Goal: Task Accomplishment & Management: Use online tool/utility

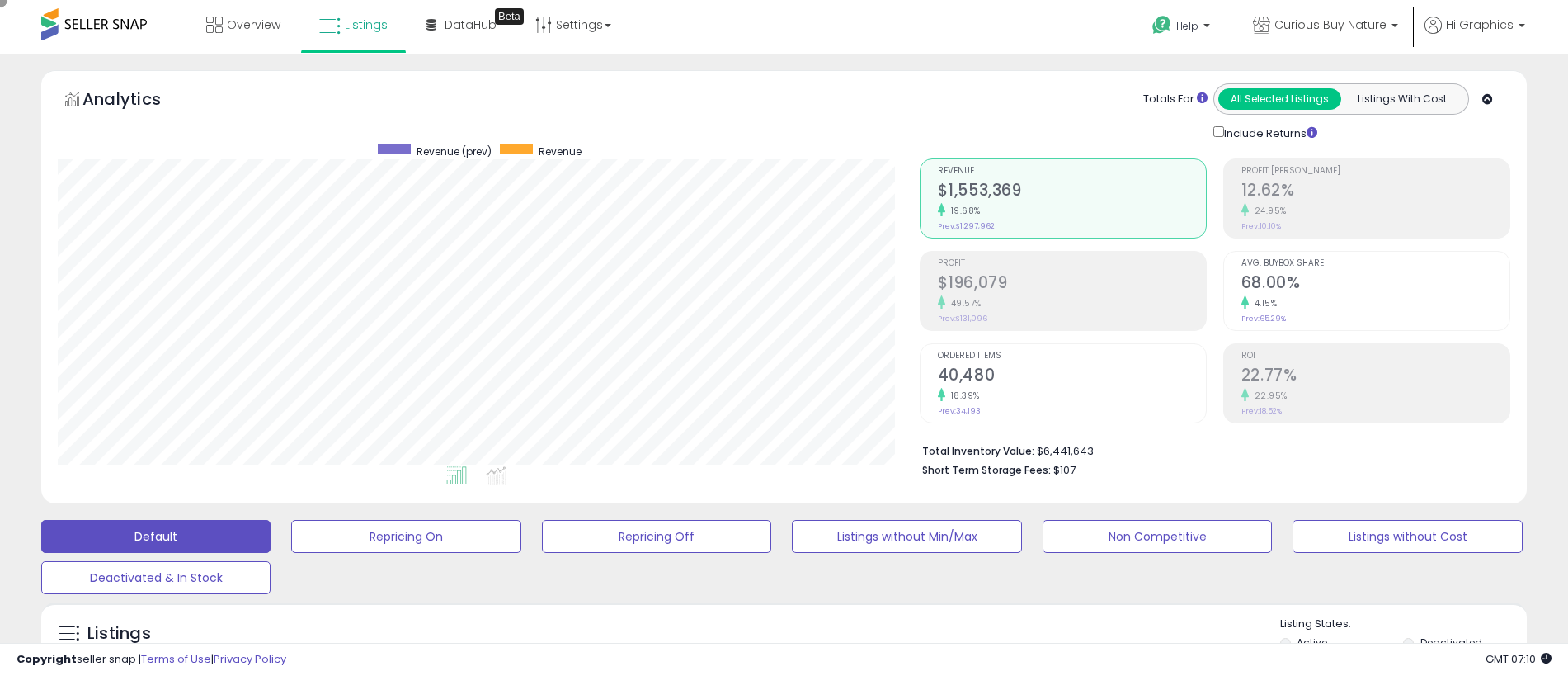
scroll to position [338, 862]
click at [1334, 25] on span "Curious Buy Nature" at bounding box center [1330, 25] width 112 height 17
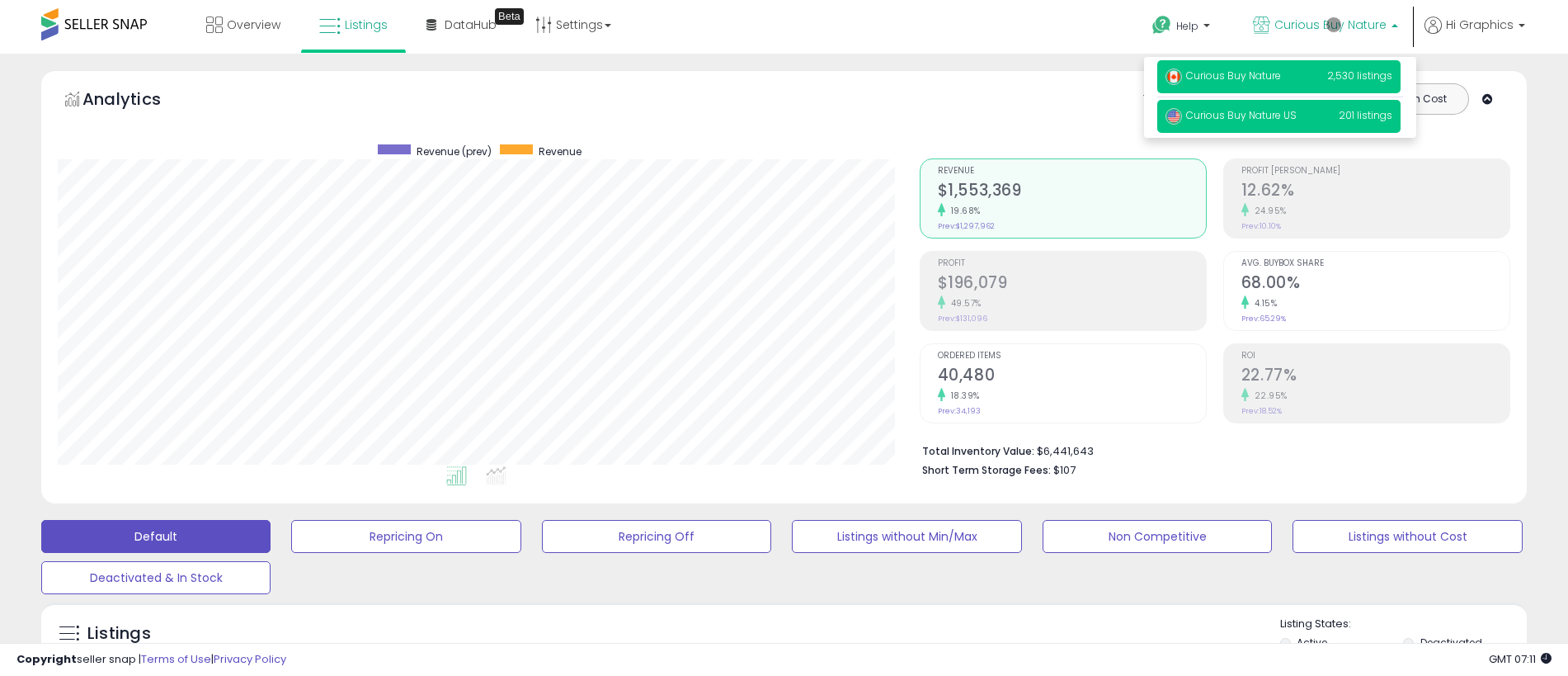
click at [1281, 118] on span "Curious Buy Nature US" at bounding box center [1231, 115] width 131 height 14
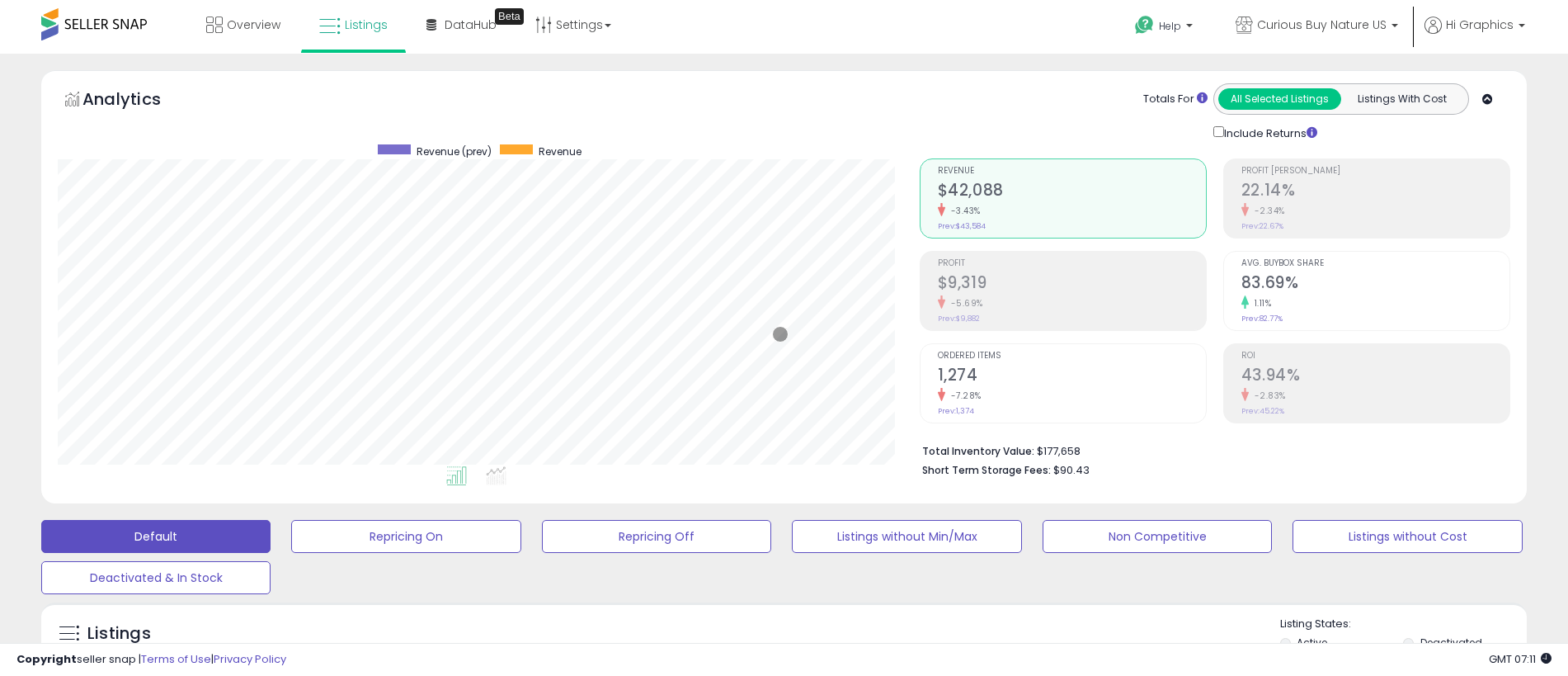
scroll to position [411, 0]
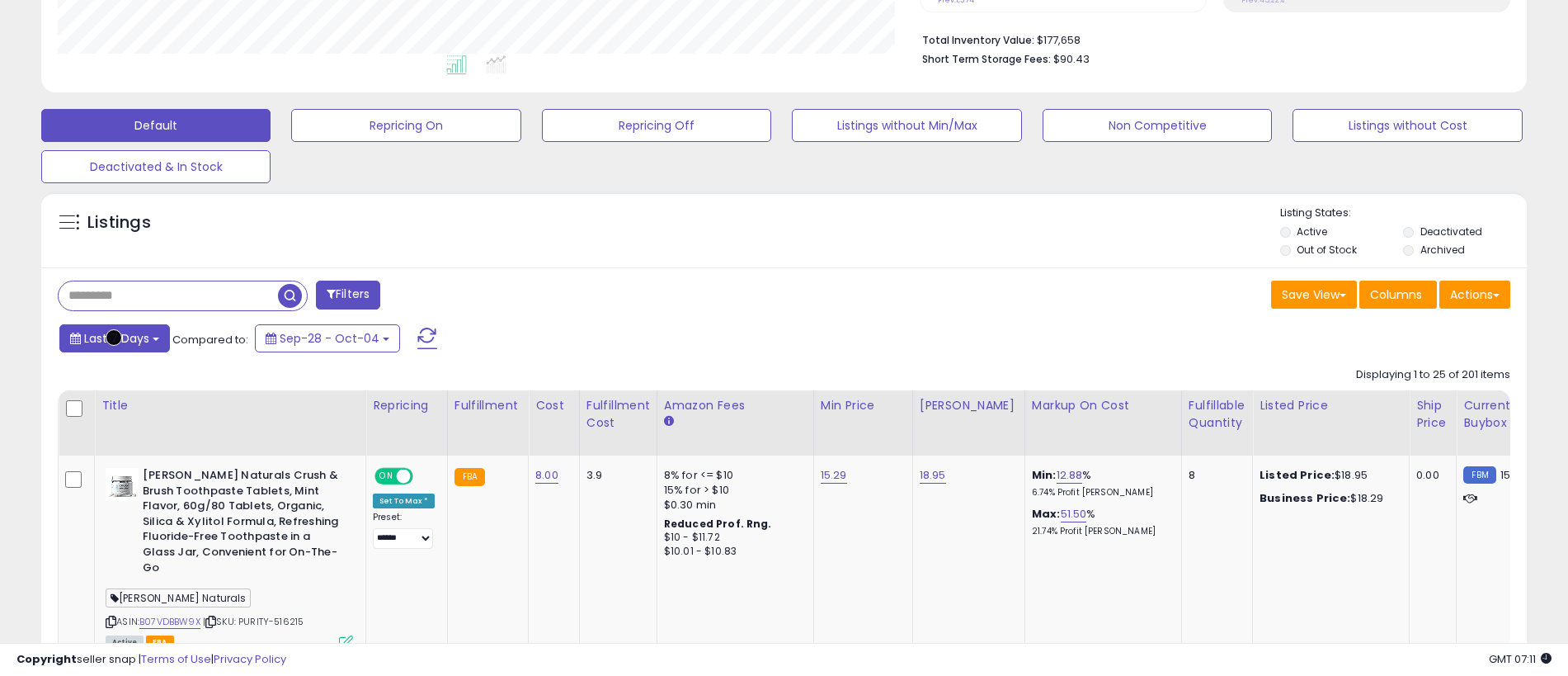
click at [114, 338] on span "Last 7 Days" at bounding box center [116, 338] width 65 height 17
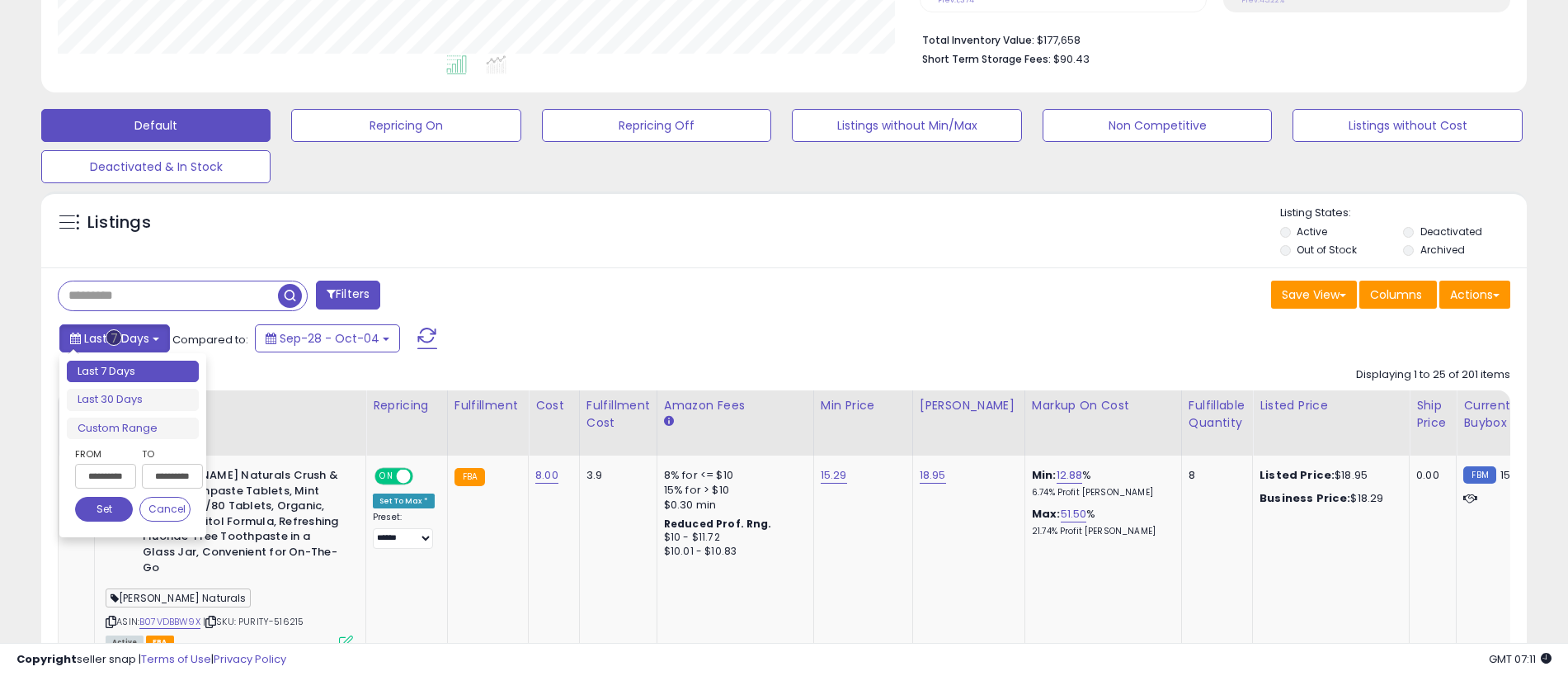
type input "**********"
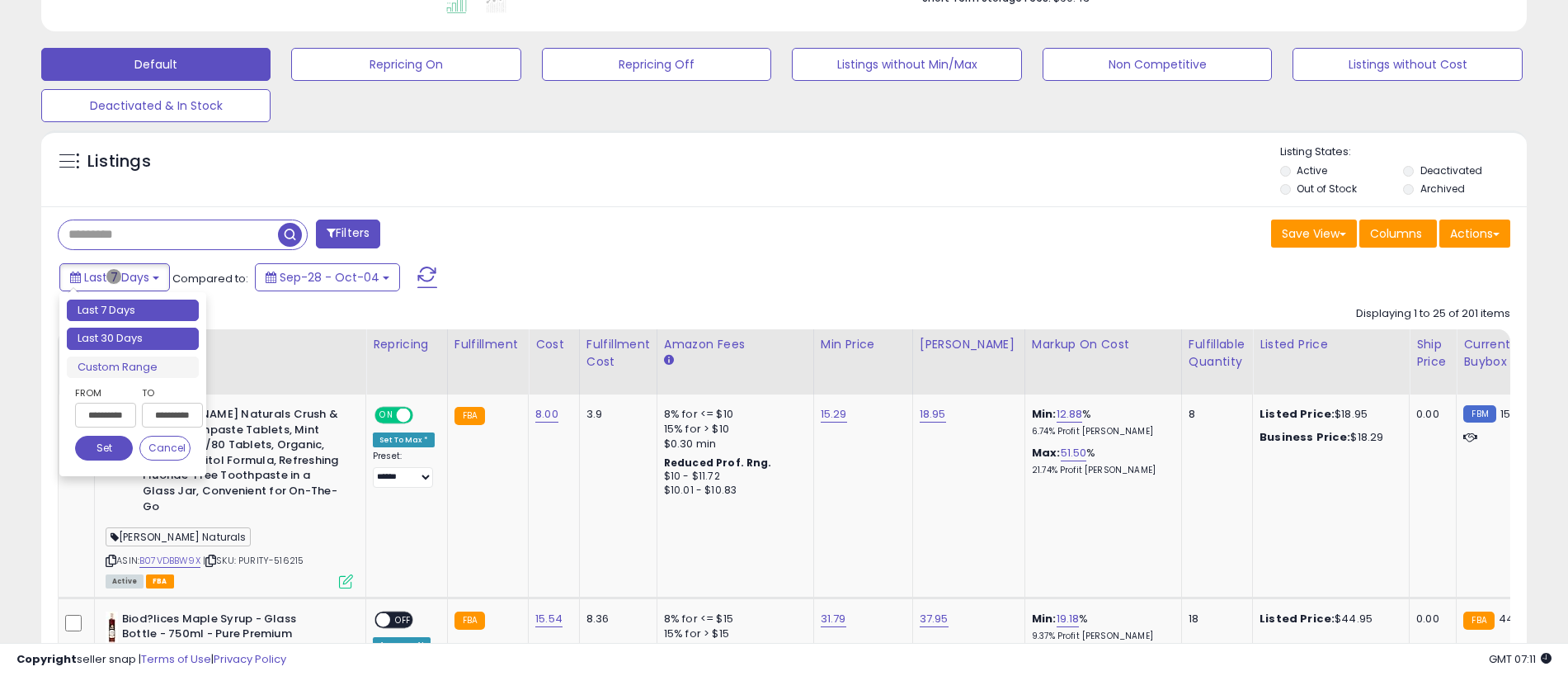
click at [133, 338] on li "Last 30 Days" at bounding box center [132, 338] width 132 height 22
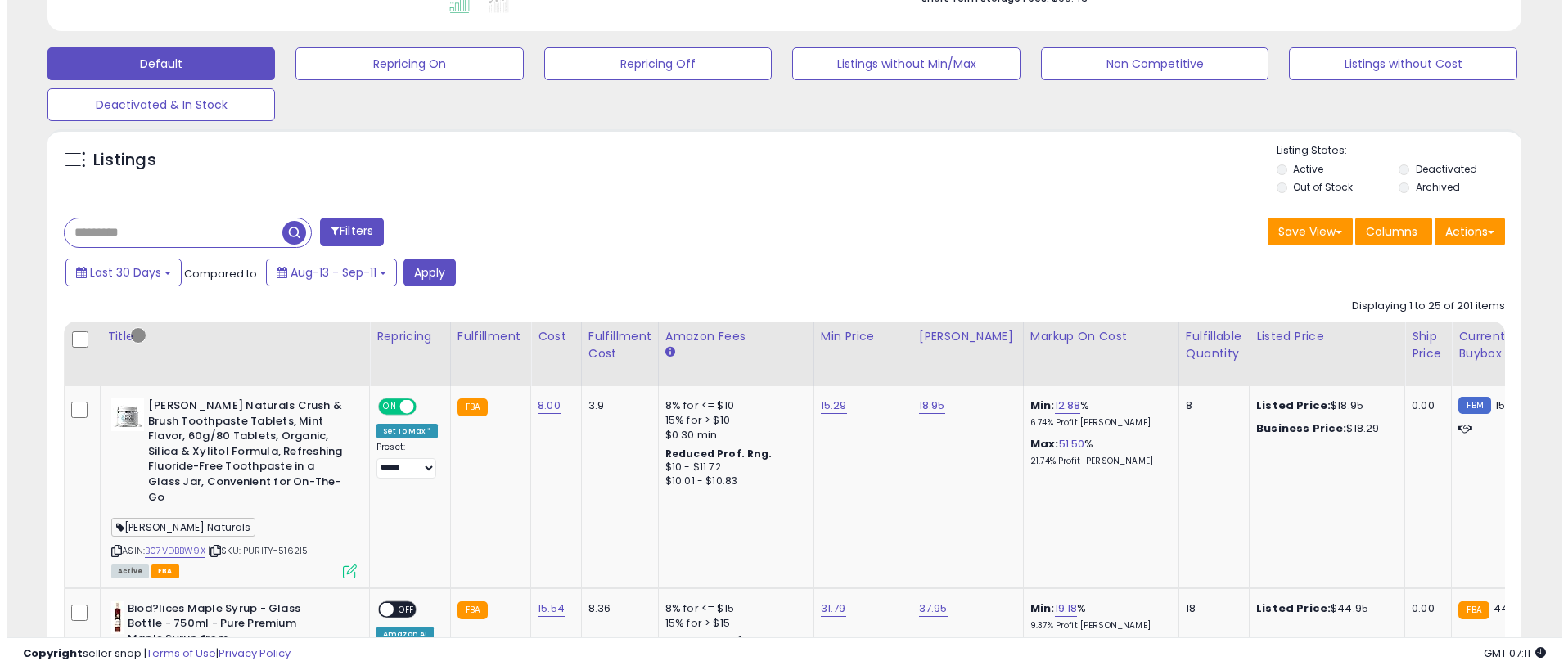
scroll to position [364, 0]
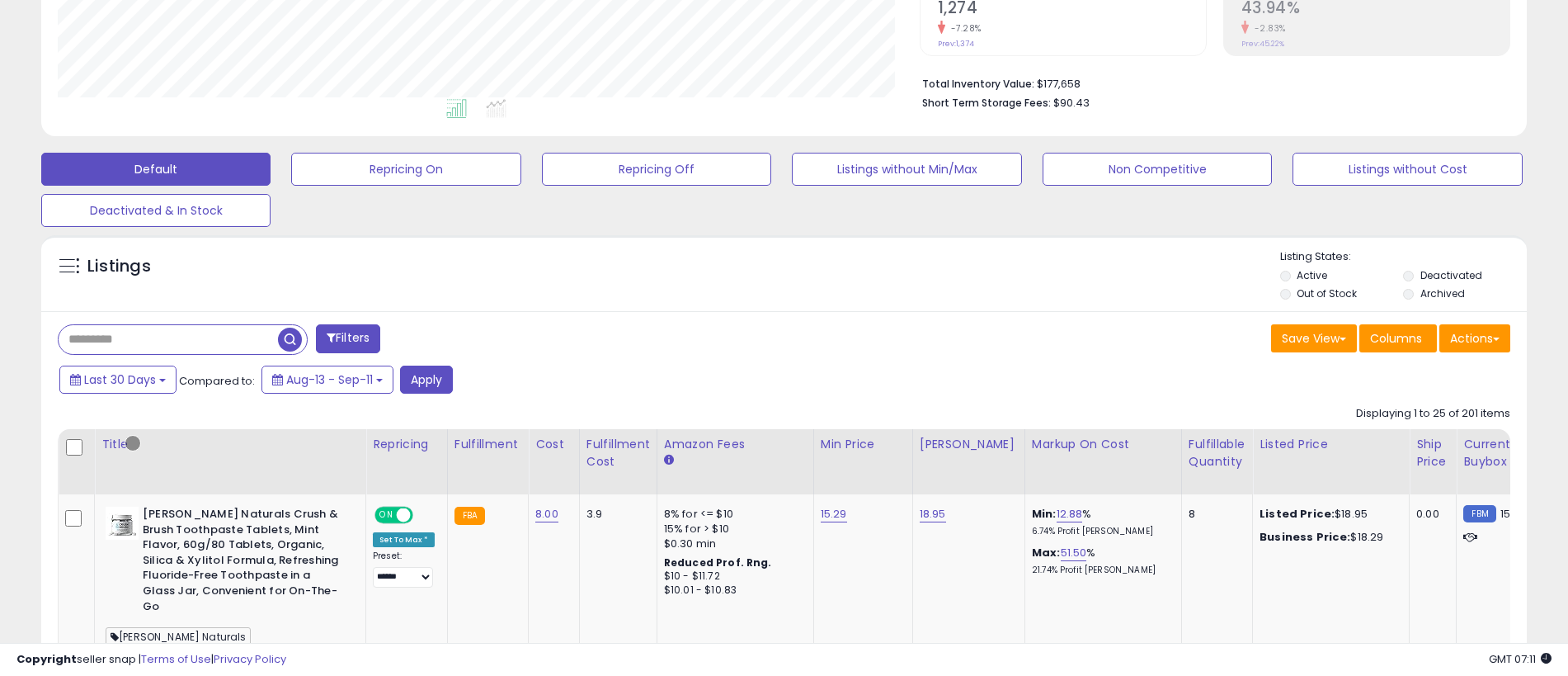
click at [350, 338] on button "Filters" at bounding box center [348, 338] width 64 height 29
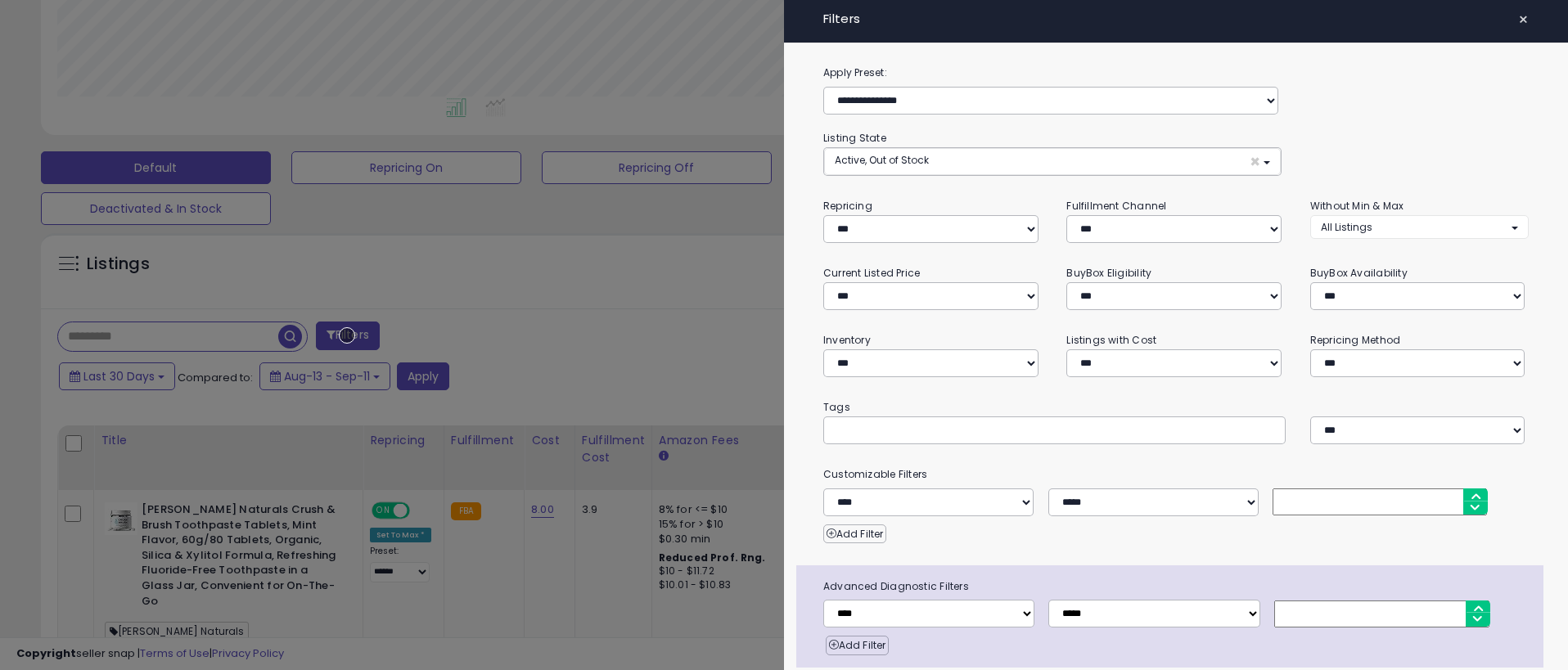
scroll to position [64, 0]
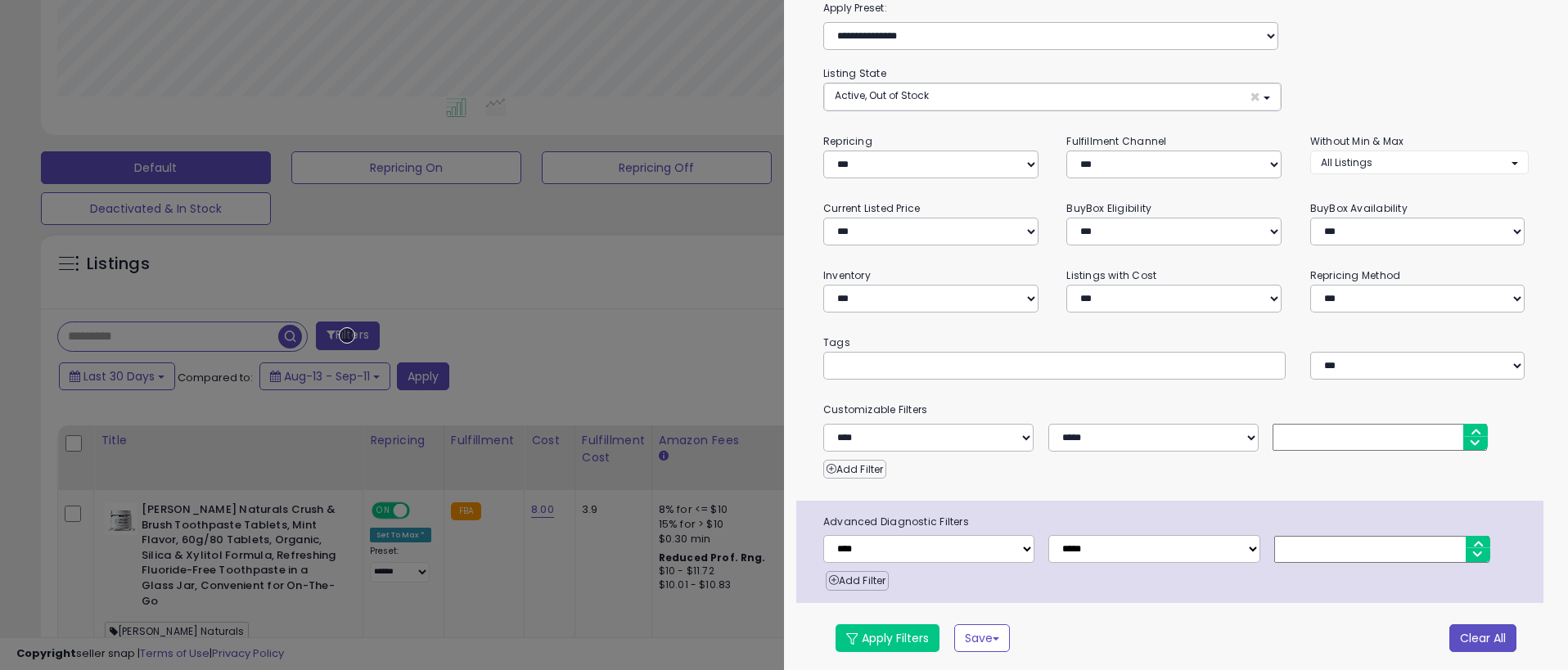
click at [1470, 635] on button "Clear All" at bounding box center [1483, 638] width 67 height 28
select select "*"
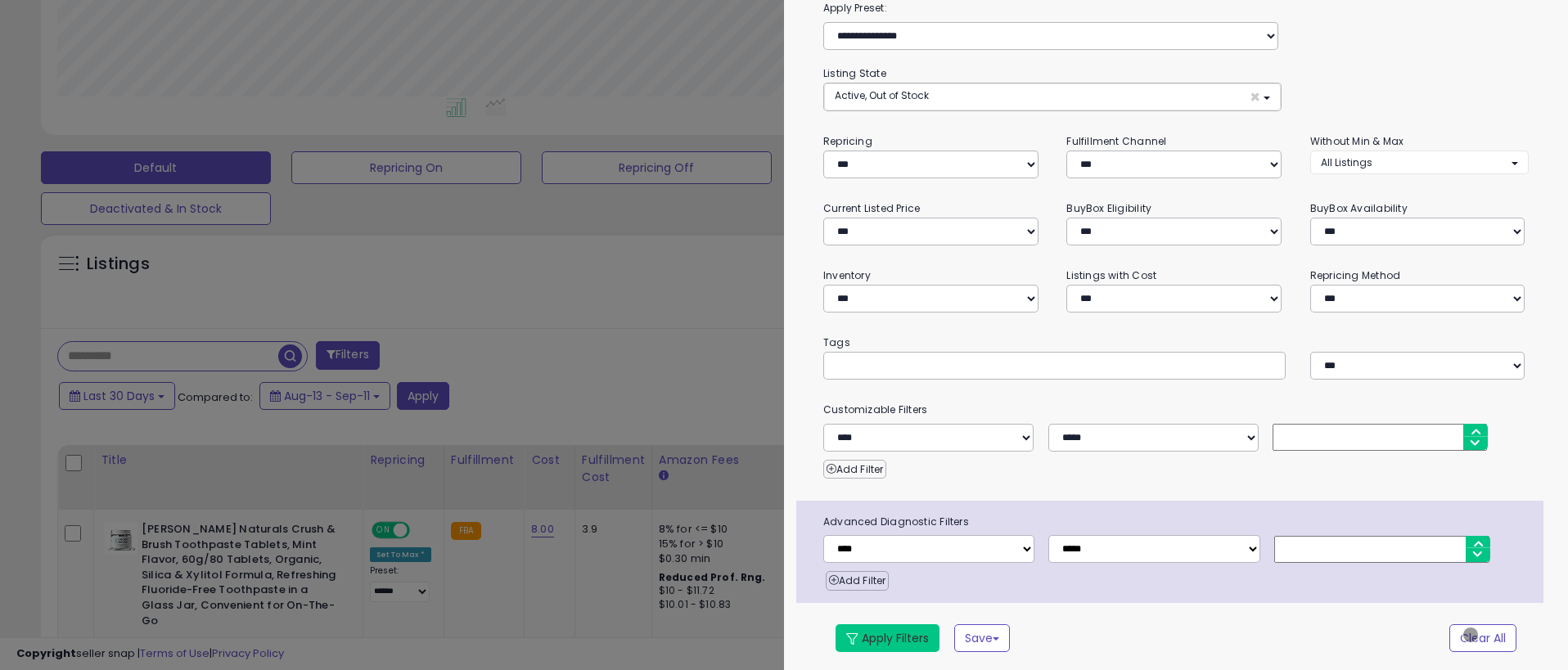
click at [887, 635] on button "Apply Filters" at bounding box center [887, 638] width 104 height 28
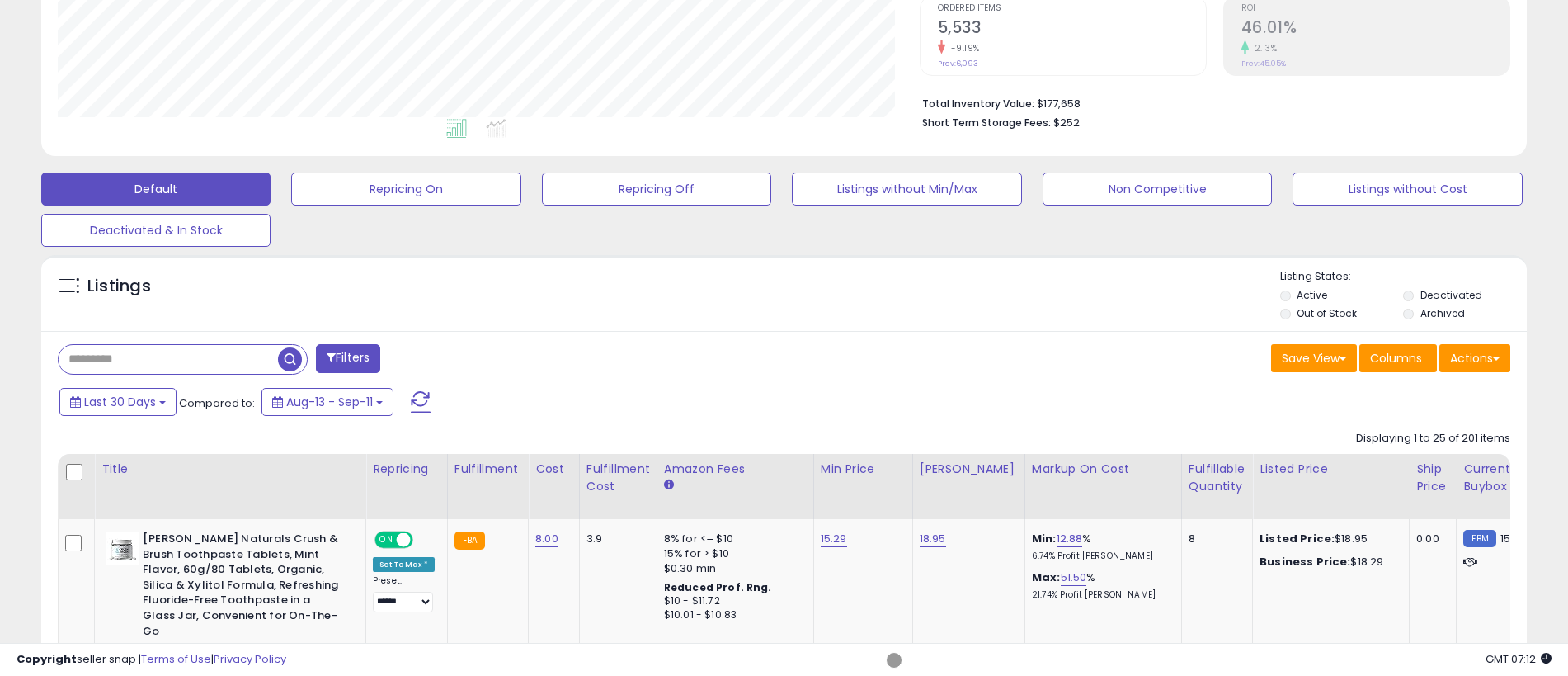
scroll to position [367, 0]
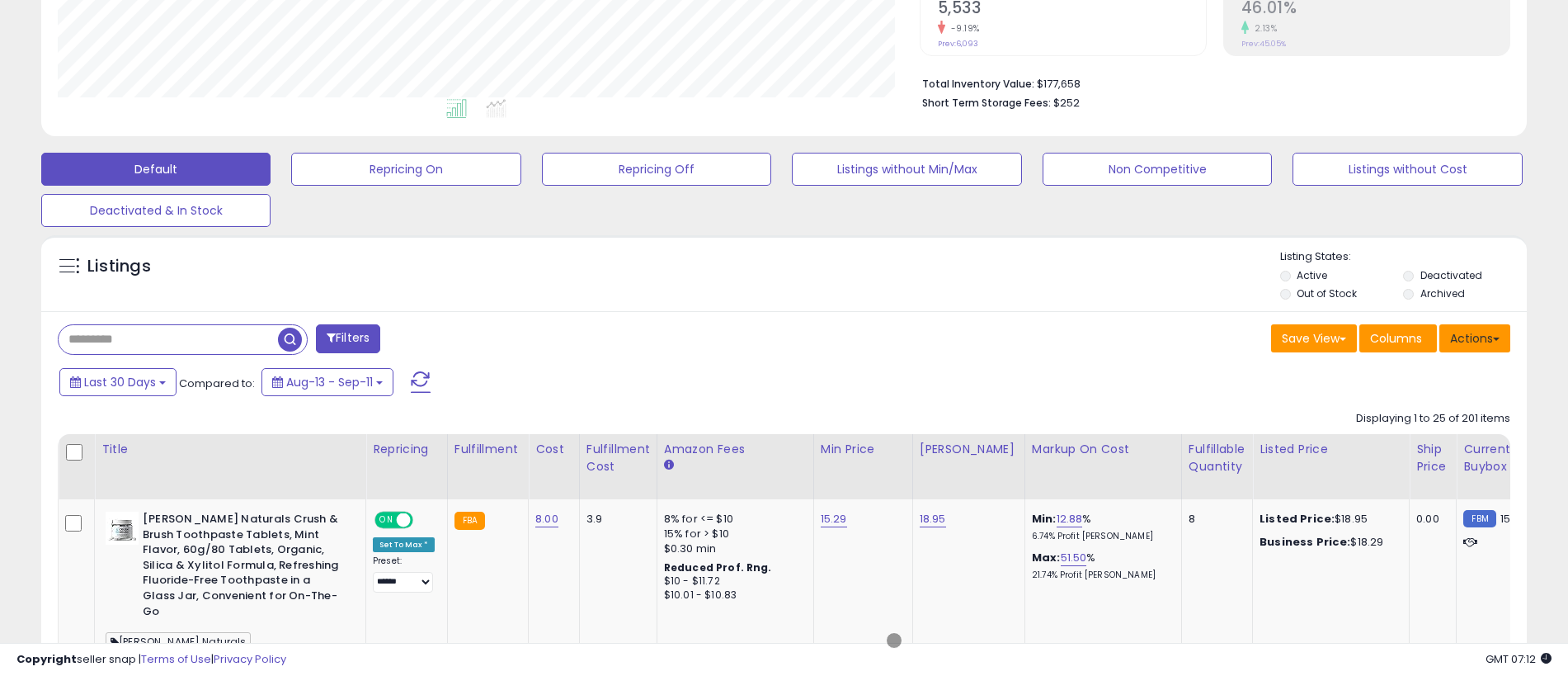
click at [1475, 338] on button "Actions" at bounding box center [1475, 338] width 71 height 28
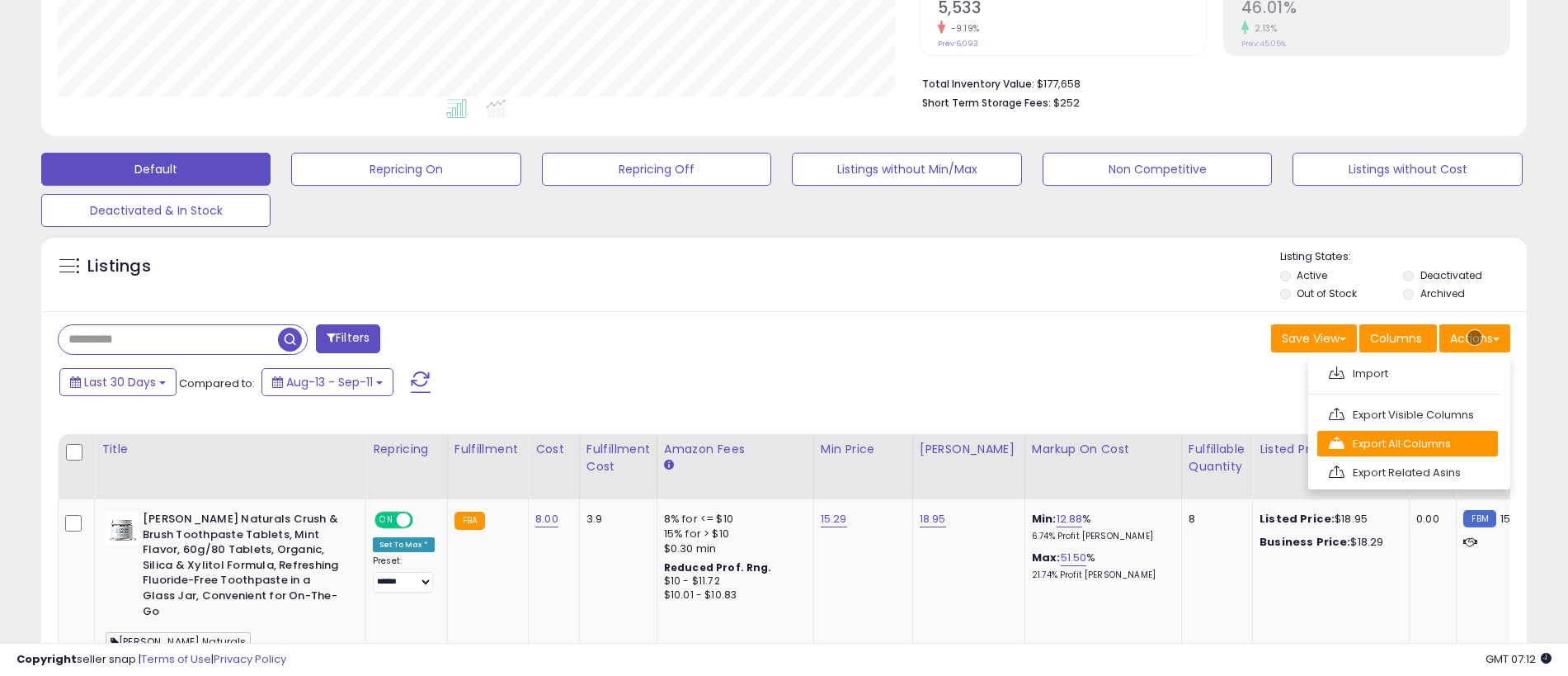
click at [1406, 443] on link "Export All Columns" at bounding box center [1406, 443] width 180 height 26
